Goal: Communication & Community: Answer question/provide support

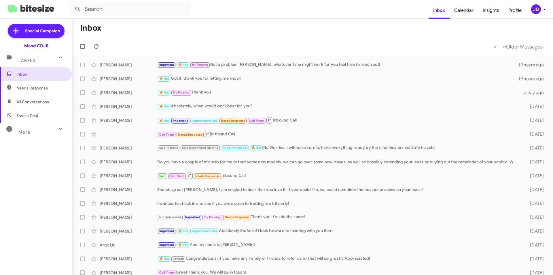
click at [223, 16] on mat-toolbar "Inbox Calendar Insights Profile JD" at bounding box center [276, 9] width 553 height 18
drag, startPoint x: 222, startPoint y: 28, endPoint x: 76, endPoint y: 29, distance: 146.4
click at [76, 29] on mat-toolbar-row "Inbox" at bounding box center [312, 28] width 481 height 18
drag, startPoint x: 76, startPoint y: 29, endPoint x: 97, endPoint y: 29, distance: 21.3
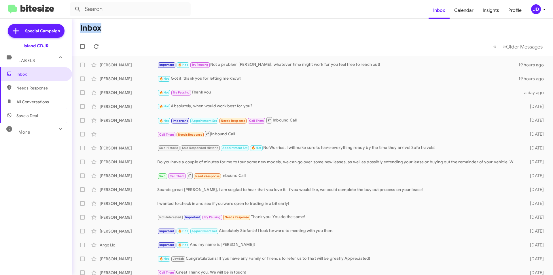
click at [97, 29] on mat-toolbar-row "Inbox" at bounding box center [312, 28] width 481 height 18
click at [97, 29] on h1 "Inbox" at bounding box center [90, 27] width 21 height 9
drag, startPoint x: 97, startPoint y: 29, endPoint x: 76, endPoint y: 29, distance: 21.0
click at [76, 29] on mat-toolbar-row "Inbox" at bounding box center [312, 28] width 481 height 18
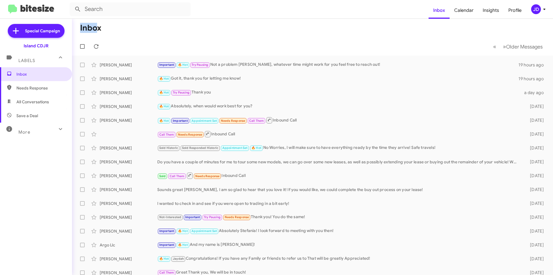
drag, startPoint x: 82, startPoint y: 29, endPoint x: 97, endPoint y: 30, distance: 14.8
click at [97, 30] on h1 "Inbox" at bounding box center [90, 27] width 21 height 9
drag, startPoint x: 103, startPoint y: 31, endPoint x: 85, endPoint y: 30, distance: 17.6
click at [85, 30] on mat-toolbar-row "Inbox" at bounding box center [312, 28] width 481 height 18
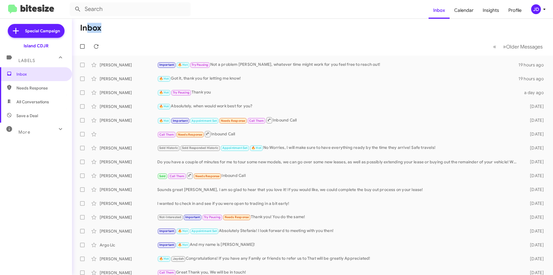
click at [85, 30] on h1 "Inbox" at bounding box center [90, 27] width 21 height 9
drag, startPoint x: 83, startPoint y: 30, endPoint x: 100, endPoint y: 30, distance: 16.4
click at [100, 30] on h1 "Inbox" at bounding box center [90, 27] width 21 height 9
drag, startPoint x: 100, startPoint y: 30, endPoint x: 81, endPoint y: 30, distance: 19.0
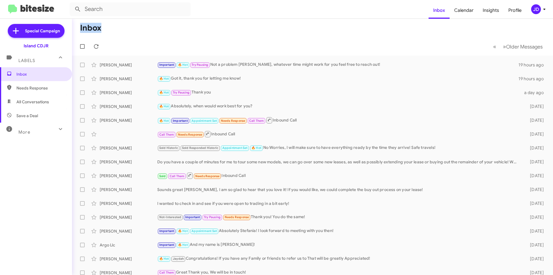
click at [81, 30] on h1 "Inbox" at bounding box center [90, 27] width 21 height 9
drag, startPoint x: 81, startPoint y: 30, endPoint x: 103, endPoint y: 31, distance: 22.8
click at [103, 31] on mat-toolbar-row "Inbox" at bounding box center [312, 28] width 481 height 18
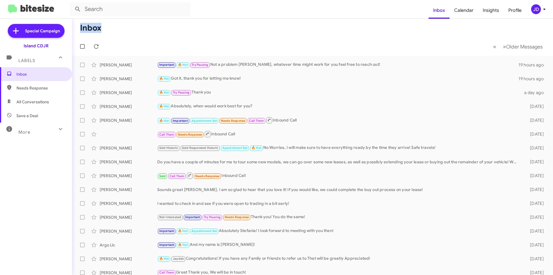
drag, startPoint x: 103, startPoint y: 31, endPoint x: 75, endPoint y: 31, distance: 28.8
click at [75, 31] on mat-toolbar-row "Inbox" at bounding box center [312, 28] width 481 height 18
drag, startPoint x: 96, startPoint y: 31, endPoint x: 105, endPoint y: 31, distance: 8.9
click at [105, 31] on mat-toolbar-row "Inbox" at bounding box center [312, 28] width 481 height 18
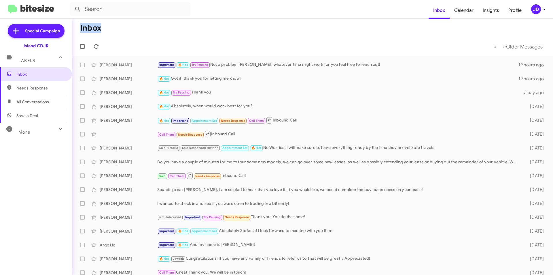
drag, startPoint x: 105, startPoint y: 31, endPoint x: 102, endPoint y: 30, distance: 3.2
click at [105, 31] on mat-toolbar-row "Inbox" at bounding box center [312, 28] width 481 height 18
drag, startPoint x: 99, startPoint y: 31, endPoint x: 118, endPoint y: 33, distance: 19.4
click at [118, 33] on mat-toolbar-row "Inbox" at bounding box center [312, 28] width 481 height 18
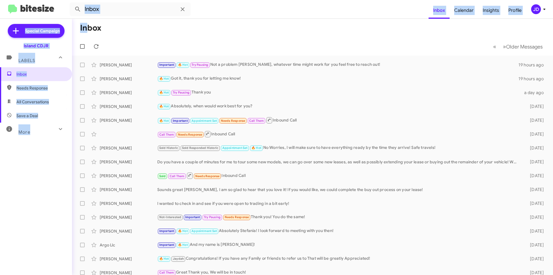
drag, startPoint x: 91, startPoint y: 29, endPoint x: 109, endPoint y: 17, distance: 21.7
click at [109, 17] on div "Inbox Inbox Calendar Insights Profile JD Special Campaign Island CDJR Labels In…" at bounding box center [276, 137] width 553 height 275
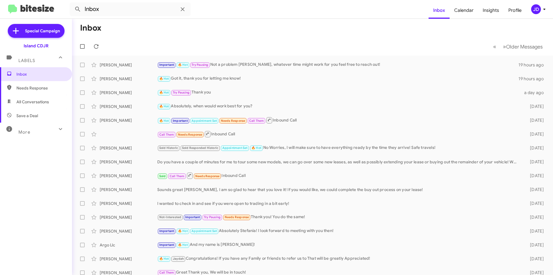
drag, startPoint x: 96, startPoint y: 28, endPoint x: 104, endPoint y: 30, distance: 7.8
click at [98, 28] on h1 "Inbox" at bounding box center [90, 27] width 21 height 9
drag, startPoint x: 107, startPoint y: 31, endPoint x: 78, endPoint y: 28, distance: 29.2
click at [78, 28] on mat-toolbar-row "Inbox" at bounding box center [312, 28] width 481 height 18
type input "InboxInbox"
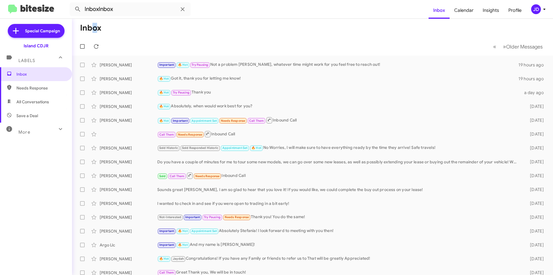
drag, startPoint x: 93, startPoint y: 29, endPoint x: 100, endPoint y: 29, distance: 6.9
click at [100, 29] on h1 "Inbox" at bounding box center [90, 27] width 21 height 9
click at [102, 29] on mat-toolbar-row "Inbox" at bounding box center [312, 28] width 481 height 18
click at [178, 11] on span at bounding box center [183, 9] width 12 height 7
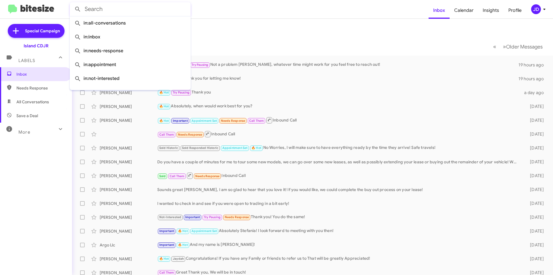
click at [200, 28] on mat-toolbar-row "Inbox" at bounding box center [312, 28] width 481 height 18
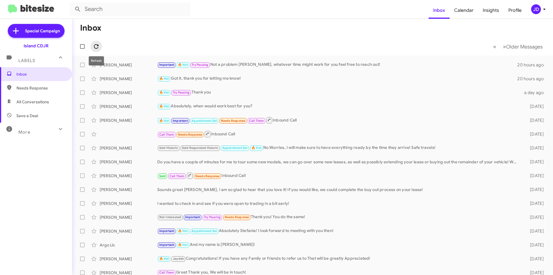
click at [97, 47] on icon at bounding box center [96, 46] width 7 height 7
click at [45, 69] on span "Inbox" at bounding box center [36, 74] width 72 height 14
click at [98, 48] on icon at bounding box center [96, 46] width 5 height 5
click at [95, 47] on icon at bounding box center [96, 46] width 7 height 7
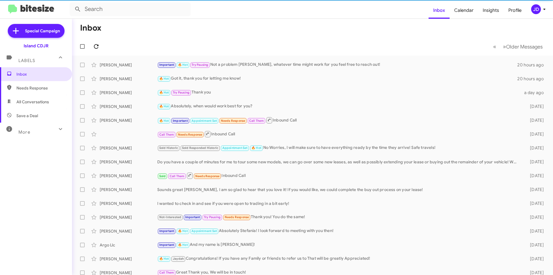
click at [97, 47] on icon at bounding box center [96, 46] width 7 height 7
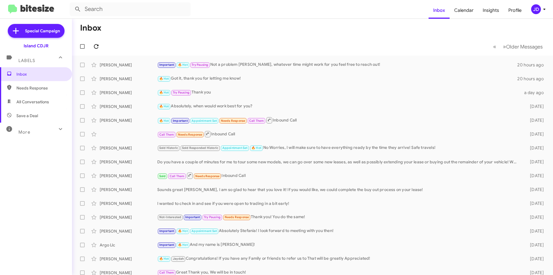
click at [97, 47] on icon at bounding box center [96, 46] width 7 height 7
click at [147, 105] on div "[PERSON_NAME]" at bounding box center [129, 106] width 58 height 6
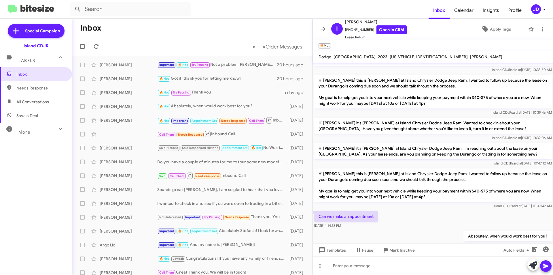
scroll to position [505, 0]
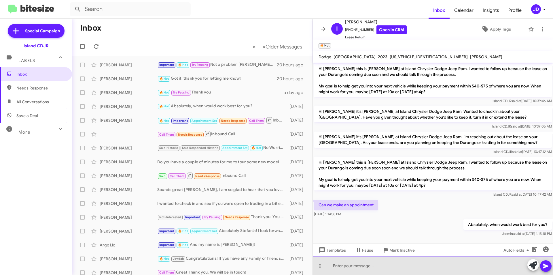
click at [397, 263] on div at bounding box center [433, 265] width 240 height 18
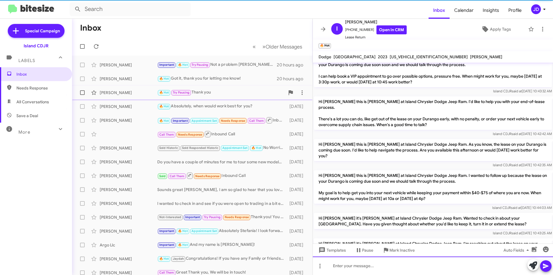
scroll to position [0, 0]
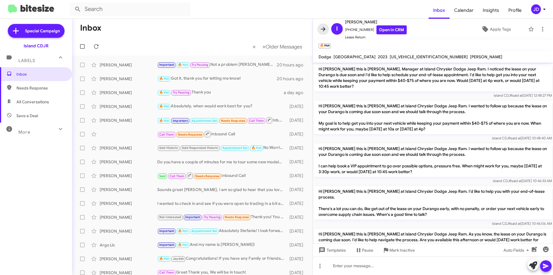
click at [324, 31] on icon at bounding box center [323, 29] width 7 height 7
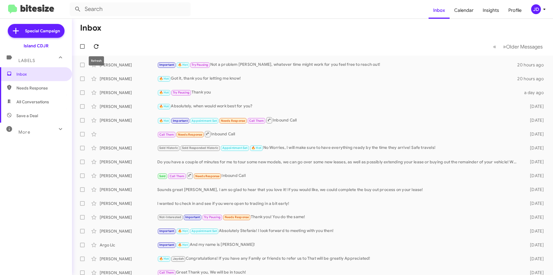
click at [94, 45] on icon at bounding box center [96, 46] width 7 height 7
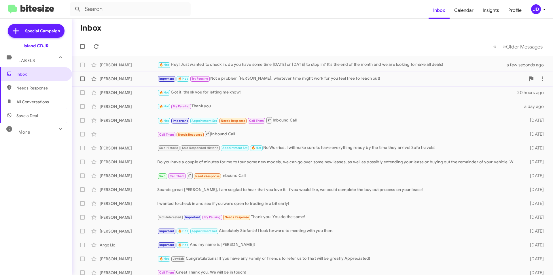
click at [233, 77] on div "Important 🔥 Hot Try Pausing Not a problem Mark, whatever time might work for yo…" at bounding box center [341, 78] width 368 height 7
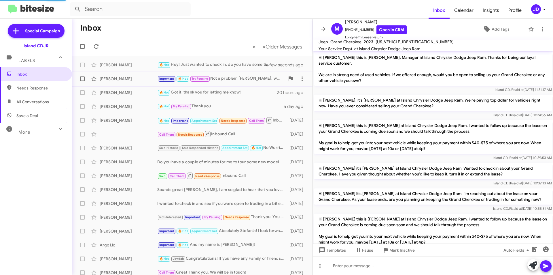
scroll to position [275, 0]
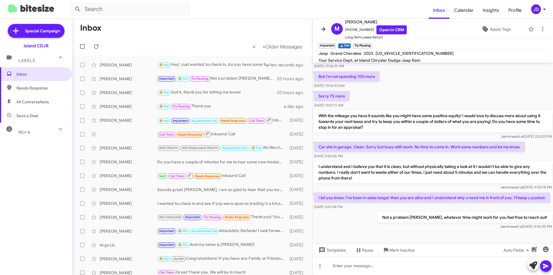
click at [322, 27] on icon at bounding box center [323, 29] width 7 height 7
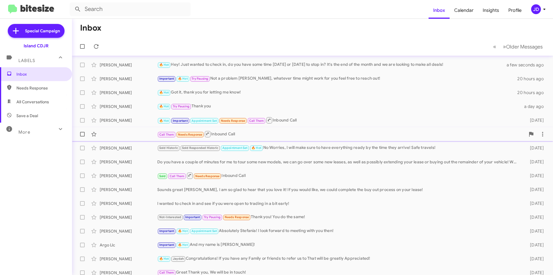
scroll to position [29, 0]
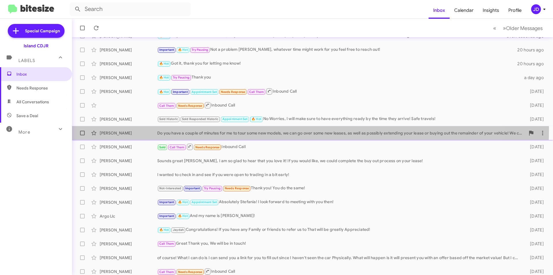
click at [233, 129] on div "Terry Templeman Do you have a couple of minutes for me to tour some new models,…" at bounding box center [313, 133] width 472 height 12
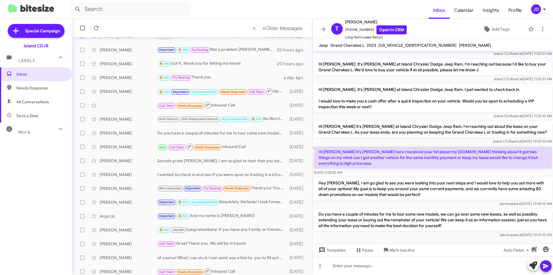
scroll to position [110, 0]
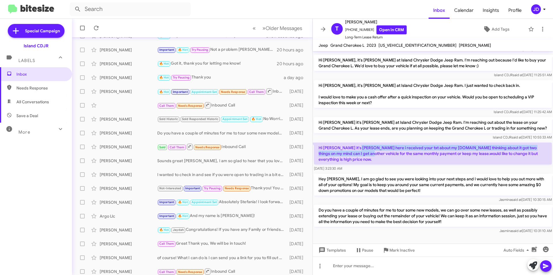
drag, startPoint x: 352, startPoint y: 150, endPoint x: 356, endPoint y: 156, distance: 6.6
click at [356, 156] on p "Hi Alicia it's Terry here i received your txt about my lease.Im thinking about …" at bounding box center [433, 153] width 238 height 22
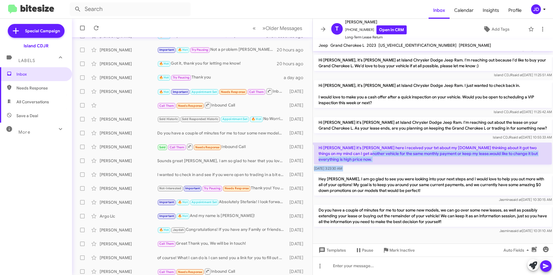
drag, startPoint x: 356, startPoint y: 156, endPoint x: 358, endPoint y: 160, distance: 4.8
click at [358, 160] on div "Hi Alicia it's Terry here i received your txt about my lease.Im thinking about …" at bounding box center [433, 156] width 238 height 29
click at [358, 165] on div "Sep 19, 2025, 3:23:30 AM" at bounding box center [433, 168] width 238 height 6
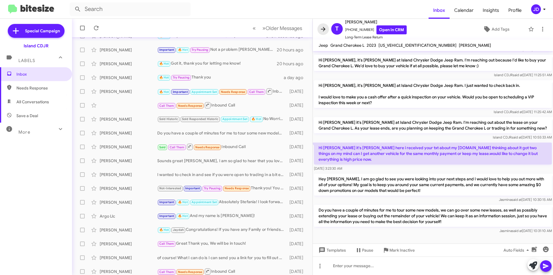
click at [324, 28] on icon at bounding box center [323, 29] width 5 height 4
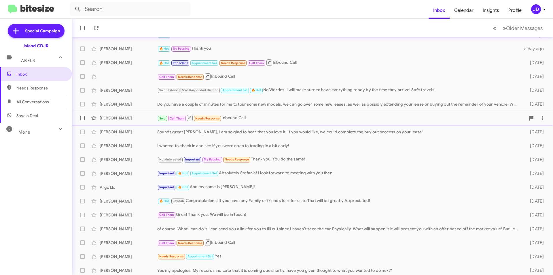
scroll to position [60, 0]
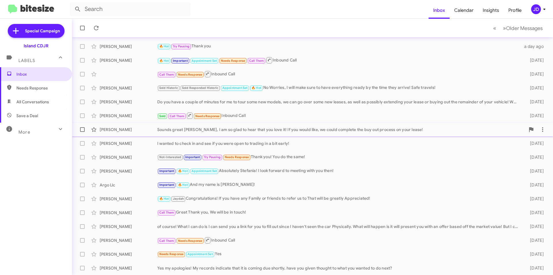
click at [251, 127] on div "Sounds great [PERSON_NAME], I am so glad to hear that you love it! If you would…" at bounding box center [341, 129] width 368 height 6
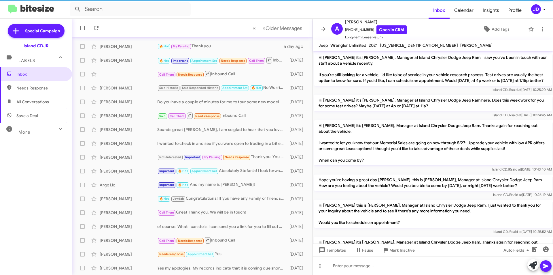
scroll to position [534, 0]
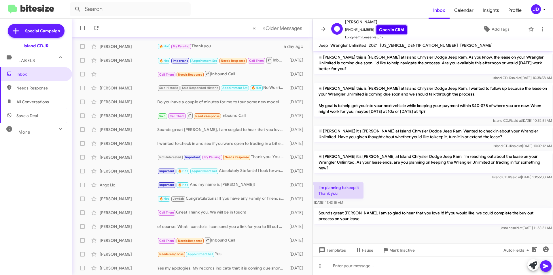
click at [377, 30] on link "Open in CRM" at bounding box center [392, 29] width 30 height 9
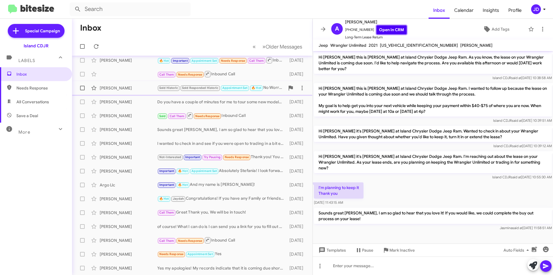
scroll to position [0, 0]
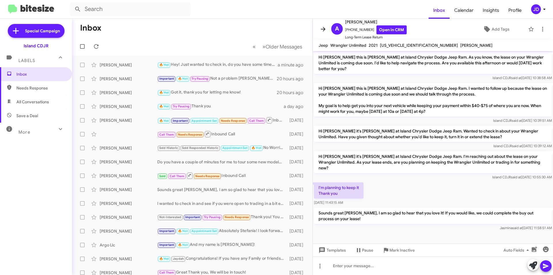
click at [320, 29] on span at bounding box center [324, 29] width 12 height 7
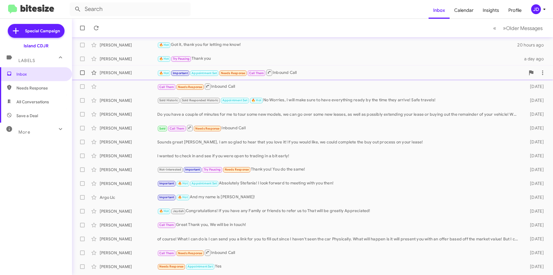
scroll to position [58, 0]
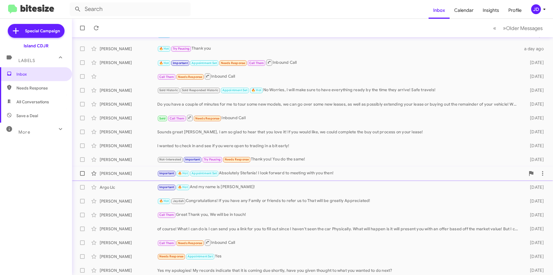
click at [214, 171] on small "Appointment Set" at bounding box center [204, 173] width 28 height 5
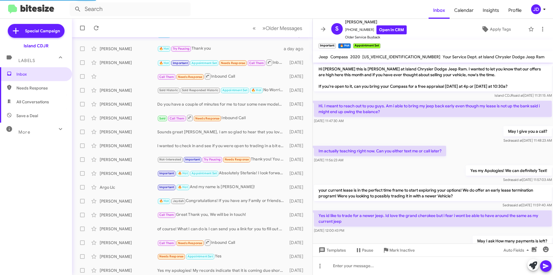
scroll to position [262, 0]
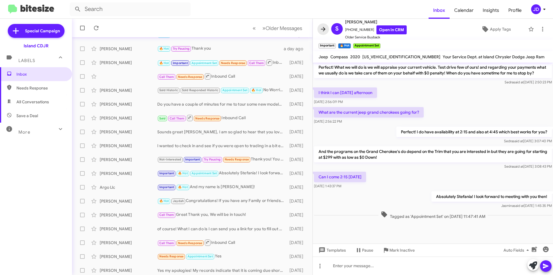
click at [322, 29] on icon at bounding box center [323, 29] width 5 height 4
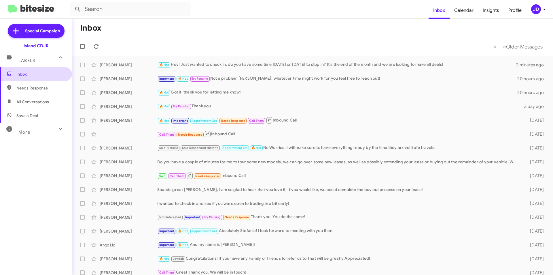
click at [26, 80] on span "Inbox" at bounding box center [36, 74] width 72 height 14
